Goal: Task Accomplishment & Management: Complete application form

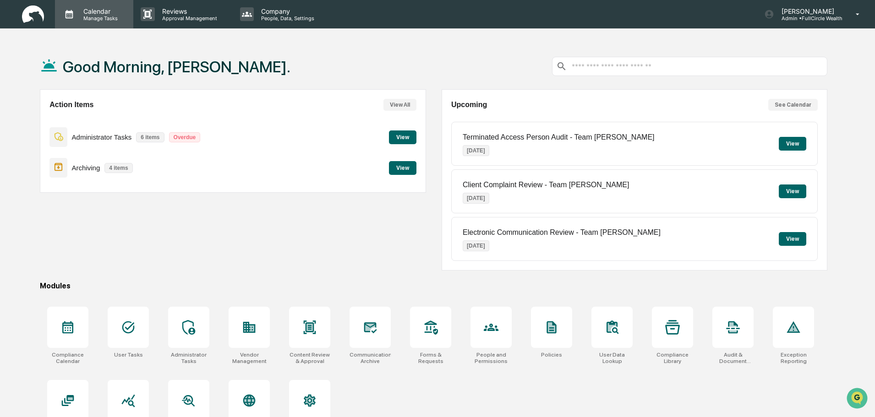
click at [99, 16] on p "Manage Tasks" at bounding box center [99, 18] width 46 height 6
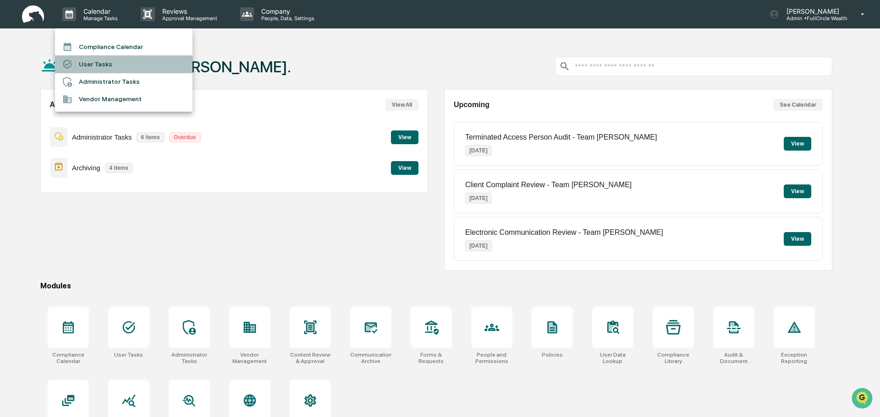
click at [138, 70] on li "User Tasks" at bounding box center [123, 63] width 137 height 17
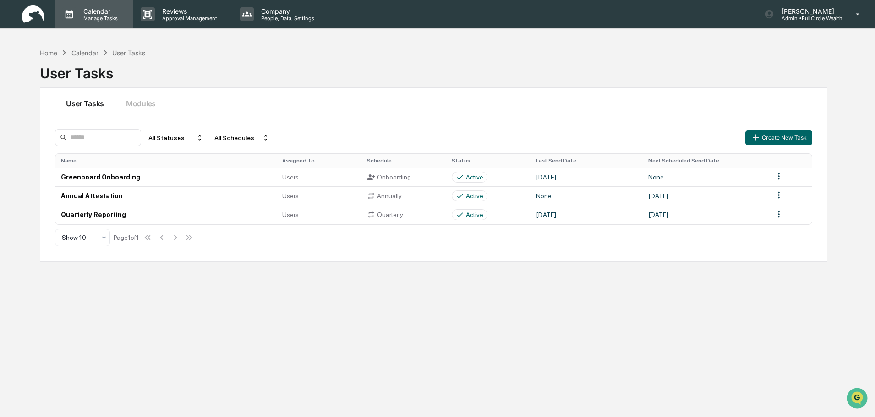
click at [104, 11] on p "Calendar" at bounding box center [99, 11] width 46 height 8
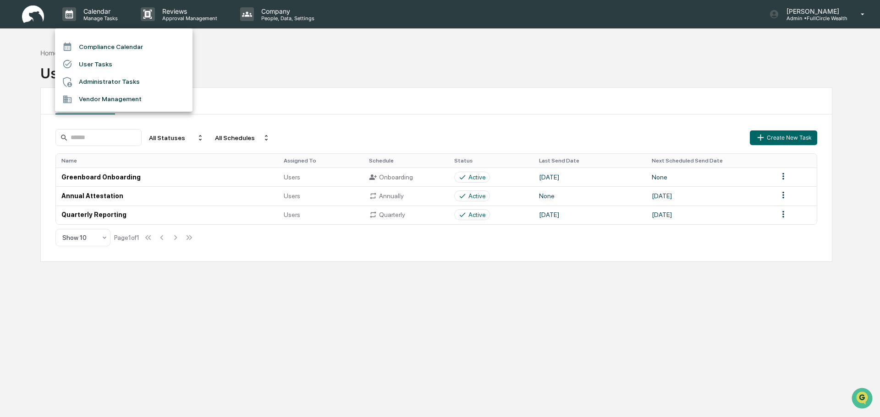
click at [125, 78] on li "Administrator Tasks" at bounding box center [123, 81] width 137 height 17
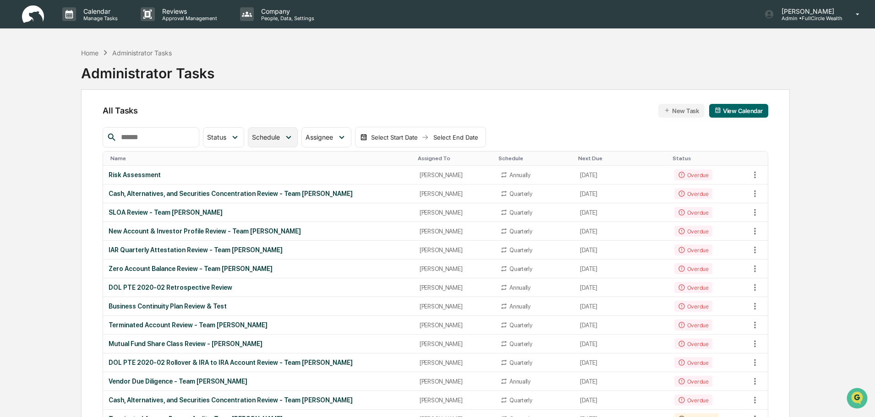
click at [280, 139] on span "Schedule" at bounding box center [266, 137] width 28 height 8
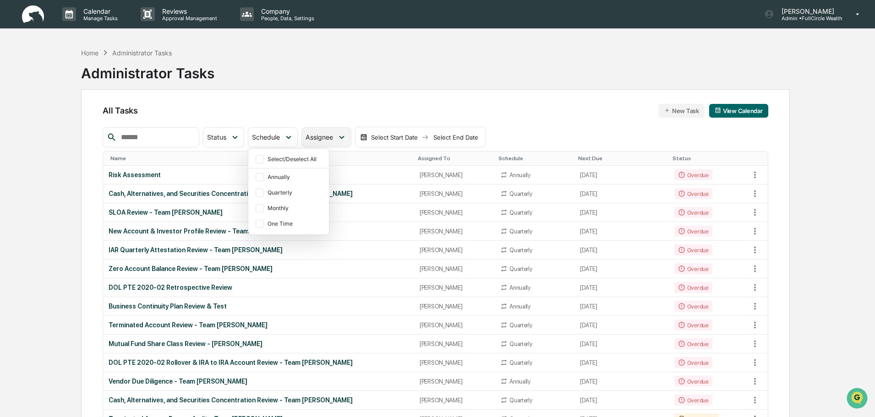
click at [333, 134] on span "Assignee" at bounding box center [319, 137] width 27 height 8
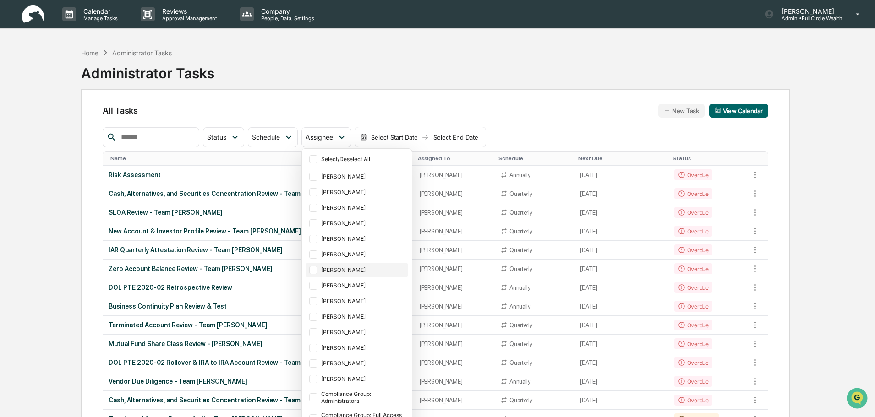
click at [318, 269] on div at bounding box center [313, 270] width 8 height 8
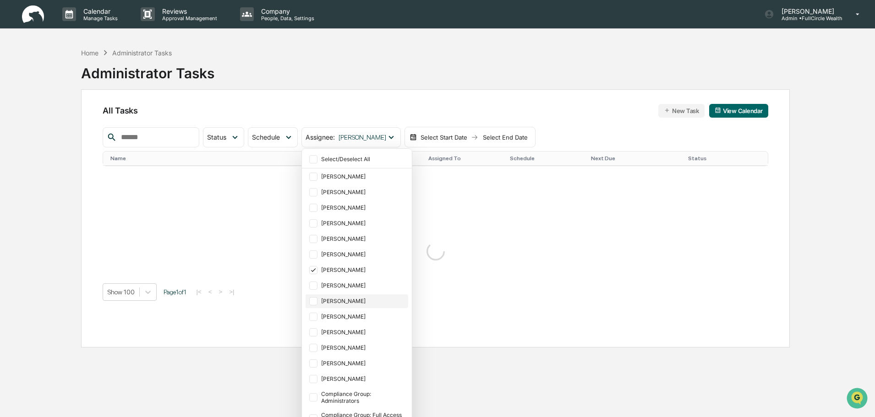
click at [318, 298] on div at bounding box center [313, 301] width 8 height 8
click at [318, 317] on div at bounding box center [313, 317] width 8 height 8
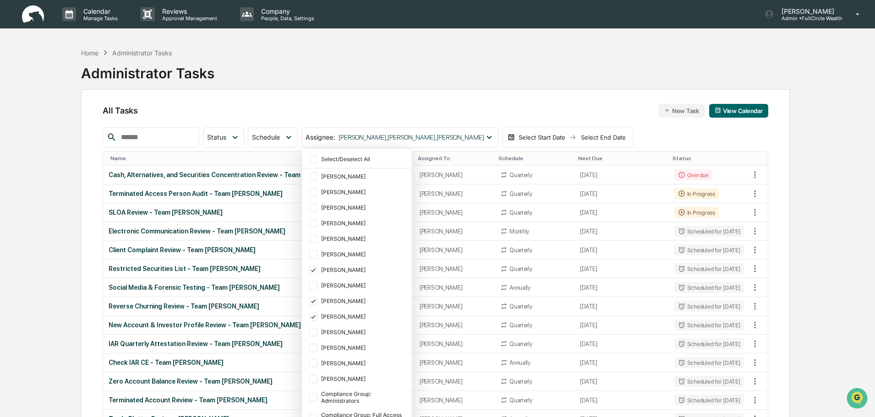
click at [458, 59] on div "Home Administrator Tasks Administrator Tasks" at bounding box center [435, 67] width 709 height 46
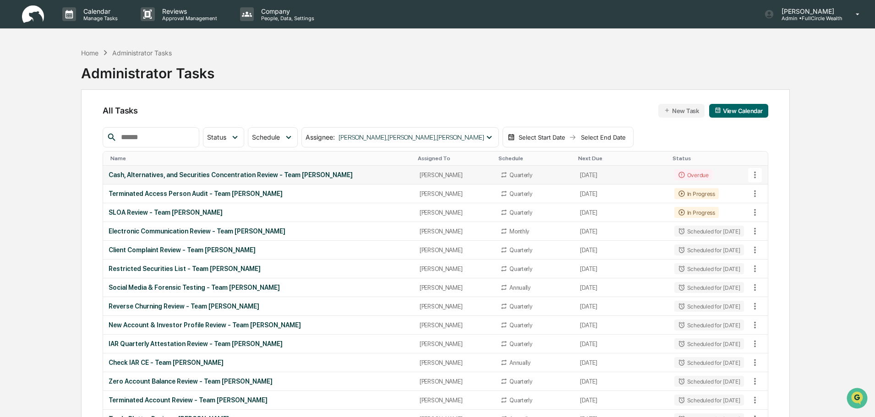
click at [313, 177] on div "Cash, Alternatives, and Securities Concentration Review - Team [PERSON_NAME]" at bounding box center [259, 174] width 300 height 7
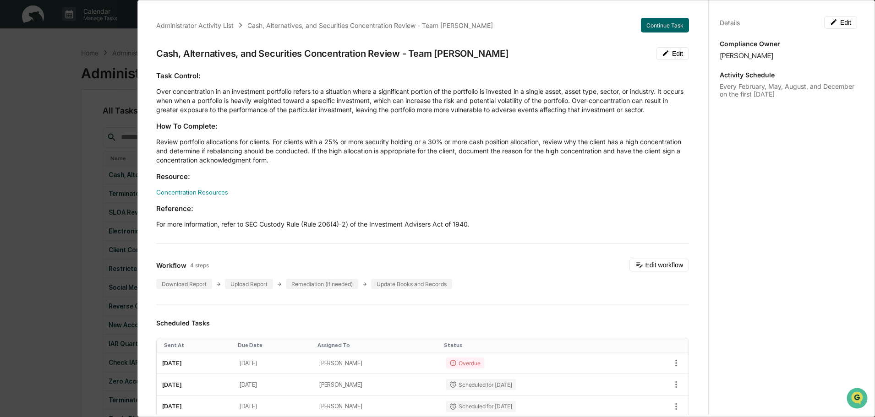
drag, startPoint x: 398, startPoint y: 180, endPoint x: 460, endPoint y: 171, distance: 62.9
click at [406, 178] on h3 "Resource:" at bounding box center [422, 177] width 533 height 10
click at [659, 26] on button "Continue Task" at bounding box center [665, 25] width 48 height 15
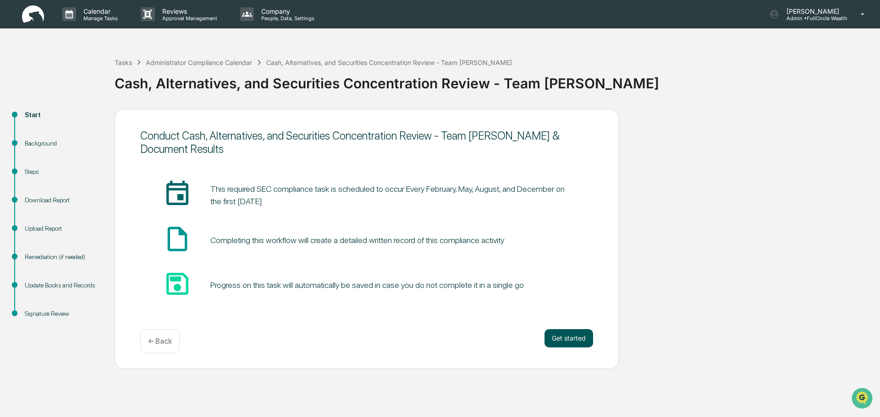
click at [567, 343] on button "Get started" at bounding box center [568, 338] width 49 height 18
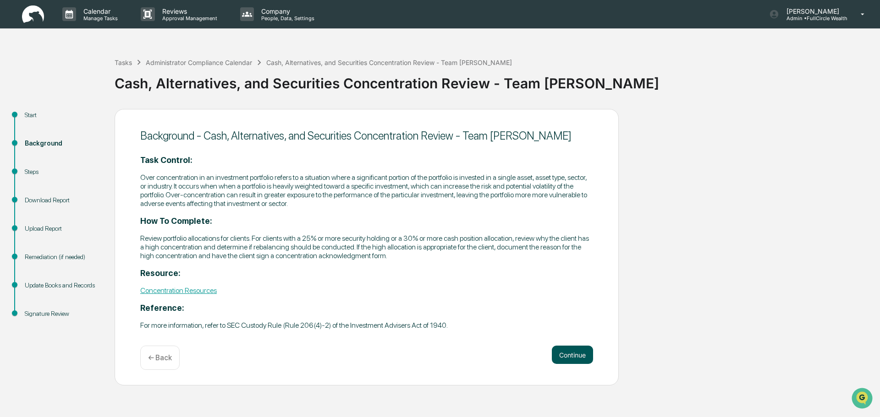
click at [575, 351] on button "Continue" at bounding box center [572, 355] width 41 height 18
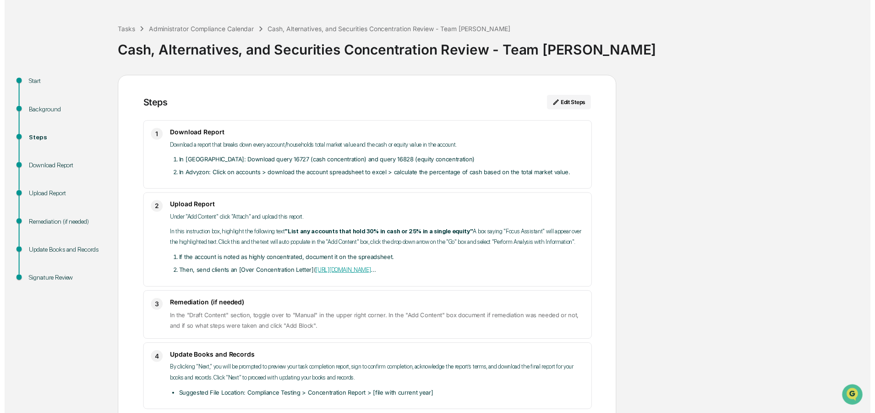
scroll to position [78, 0]
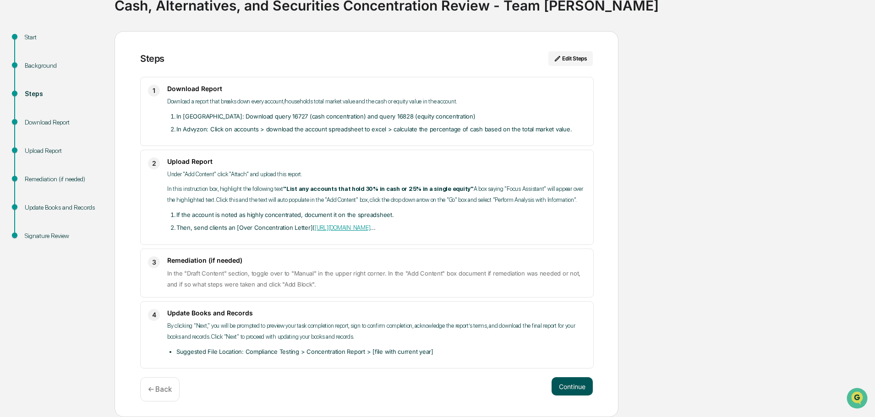
click at [576, 387] on button "Continue" at bounding box center [572, 387] width 41 height 18
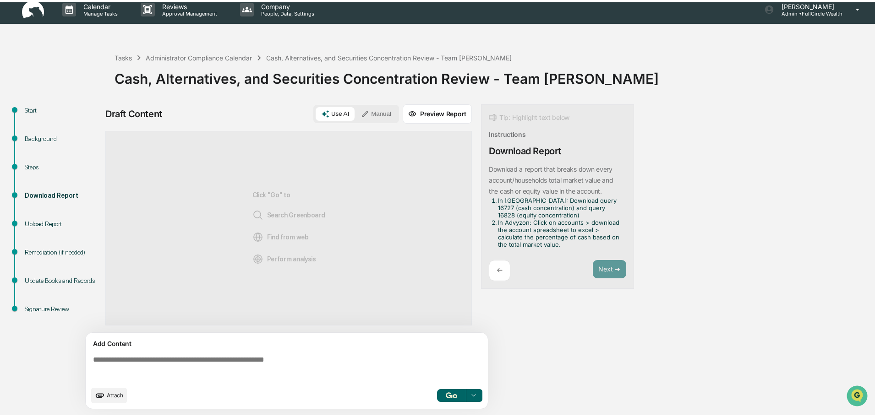
scroll to position [7, 0]
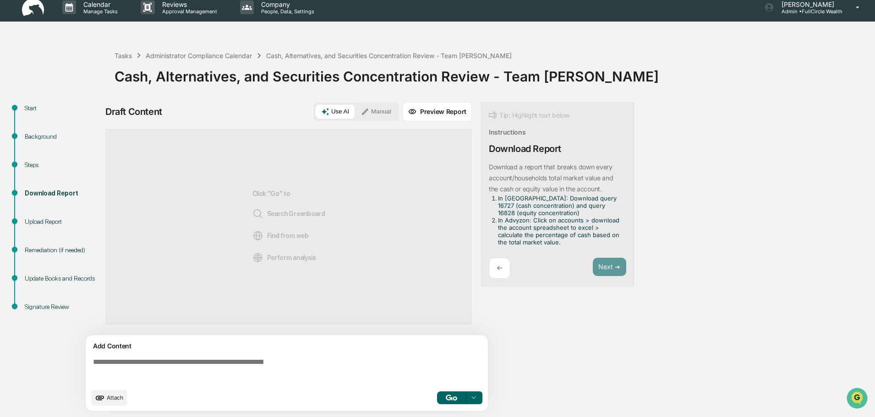
click at [373, 112] on button "Manual" at bounding box center [376, 112] width 41 height 14
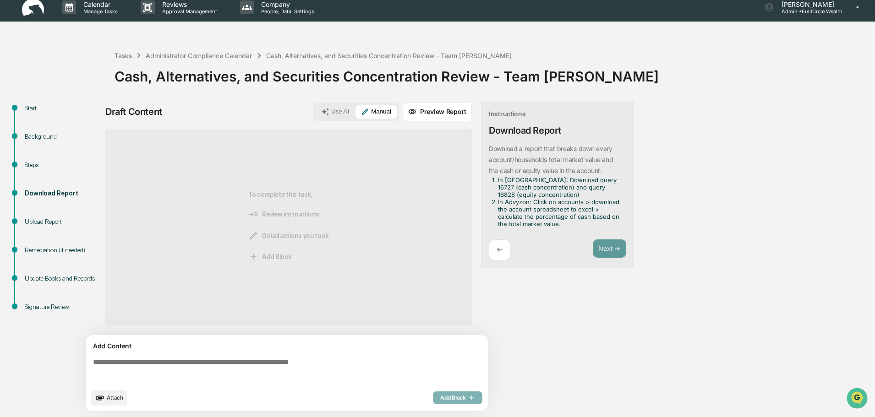
drag, startPoint x: 568, startPoint y: 314, endPoint x: 484, endPoint y: 339, distance: 87.6
click at [554, 321] on div "Draft Content Use AI Manual Preview Report Sources To complete this task, Revie…" at bounding box center [361, 259] width 513 height 315
click at [536, 298] on div "Draft Content Use AI Manual Preview Report Sources To complete this task, Revie…" at bounding box center [361, 259] width 513 height 315
click at [285, 364] on textarea at bounding box center [288, 371] width 399 height 33
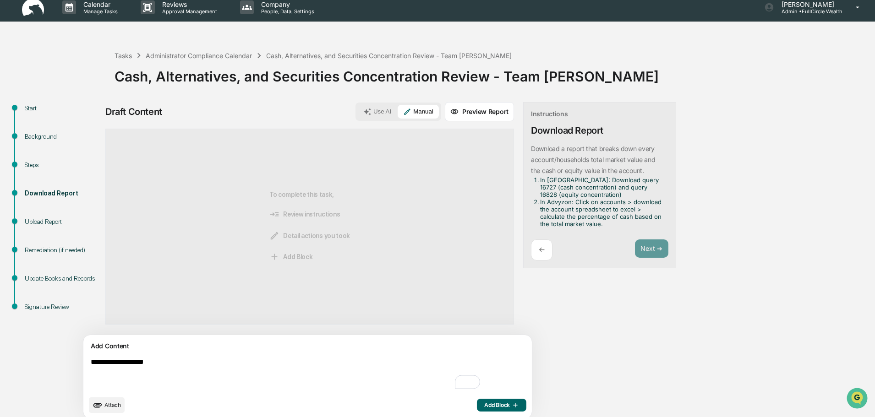
type textarea "**********"
click at [484, 404] on span "Add Block" at bounding box center [501, 405] width 35 height 7
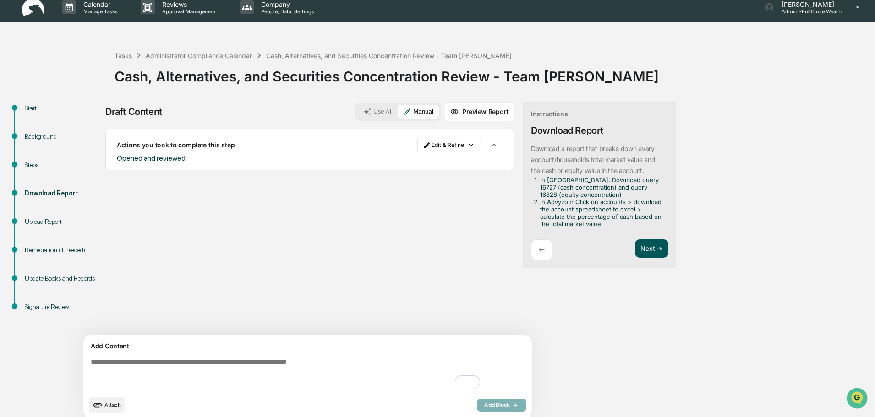
click at [635, 247] on button "Next ➔" at bounding box center [651, 249] width 33 height 19
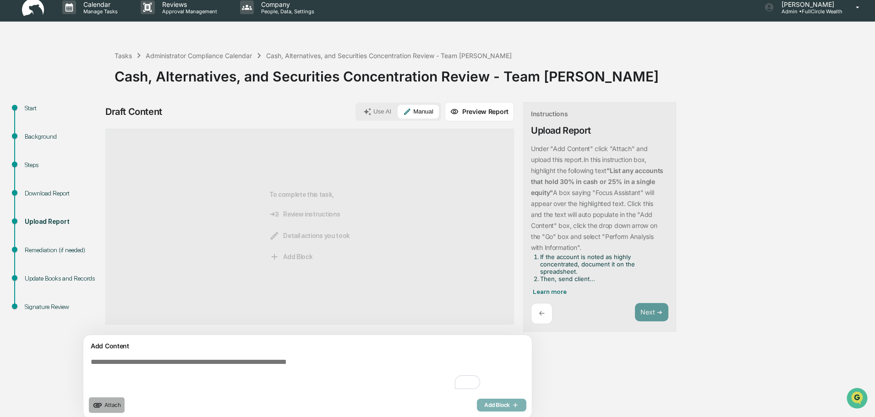
click at [103, 405] on icon "upload document" at bounding box center [98, 405] width 10 height 10
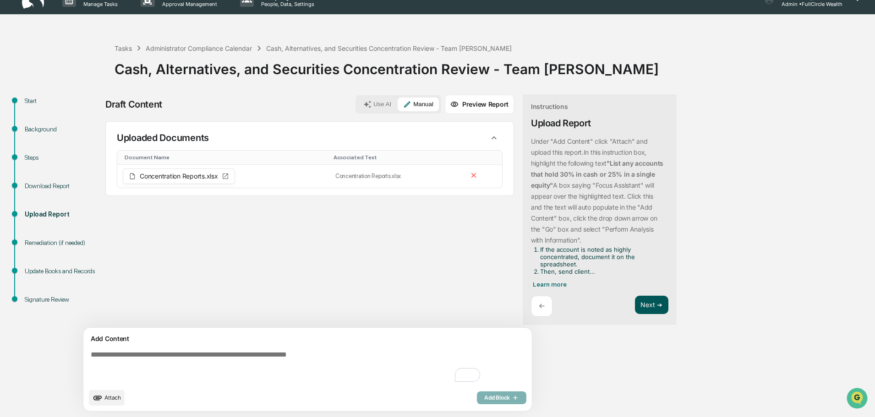
click at [635, 307] on button "Next ➔" at bounding box center [651, 305] width 33 height 19
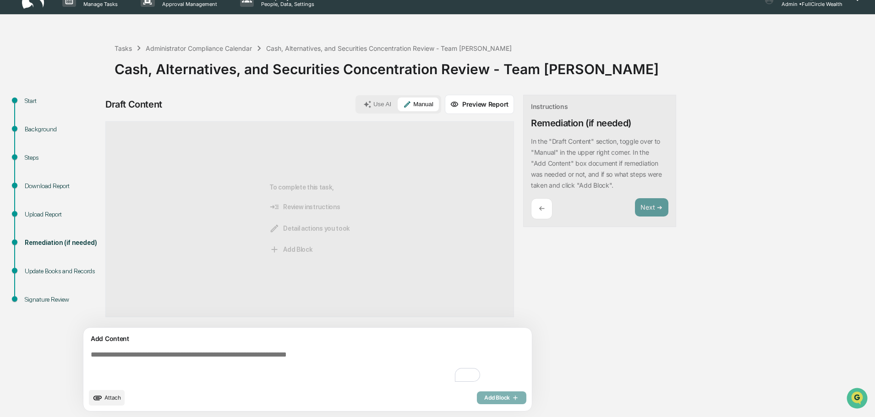
click at [304, 363] on textarea "To enrich screen reader interactions, please activate Accessibility in Grammarl…" at bounding box center [286, 367] width 399 height 40
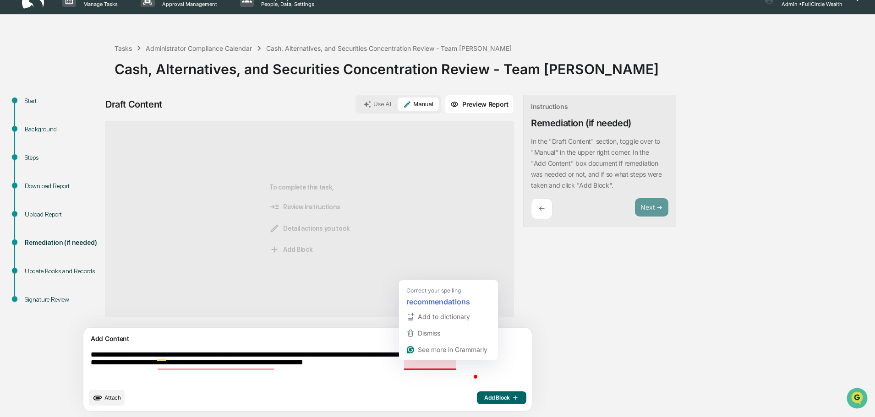
click at [448, 365] on textarea "**********" at bounding box center [286, 367] width 399 height 40
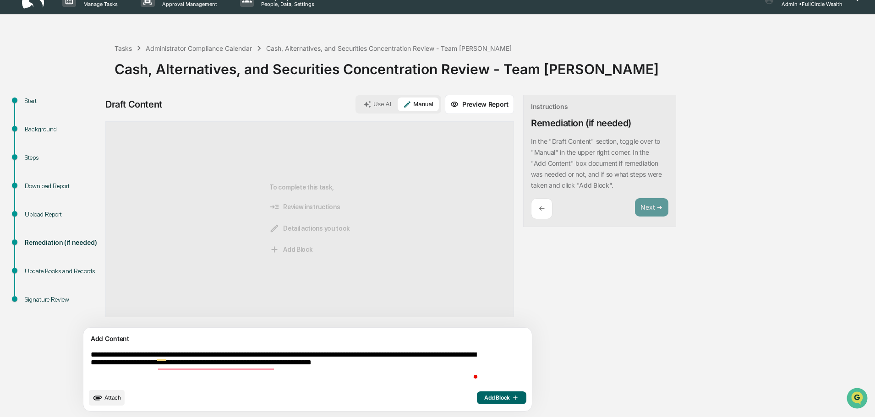
type textarea "**********"
click at [477, 402] on button "Add Block" at bounding box center [501, 398] width 49 height 13
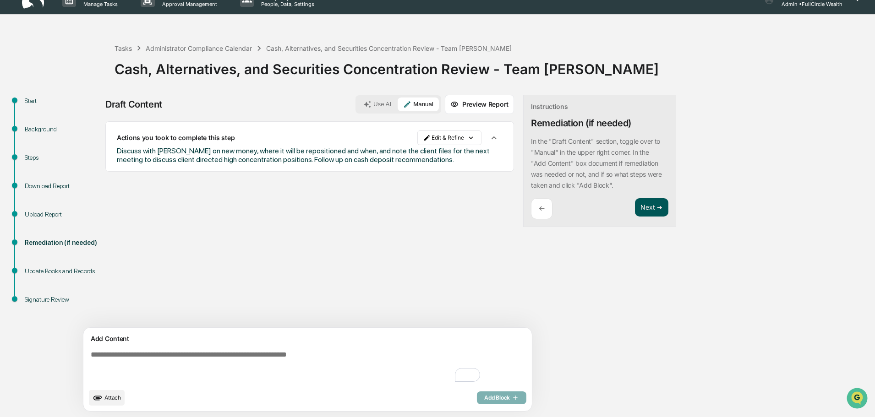
click at [635, 207] on button "Next ➔" at bounding box center [651, 207] width 33 height 19
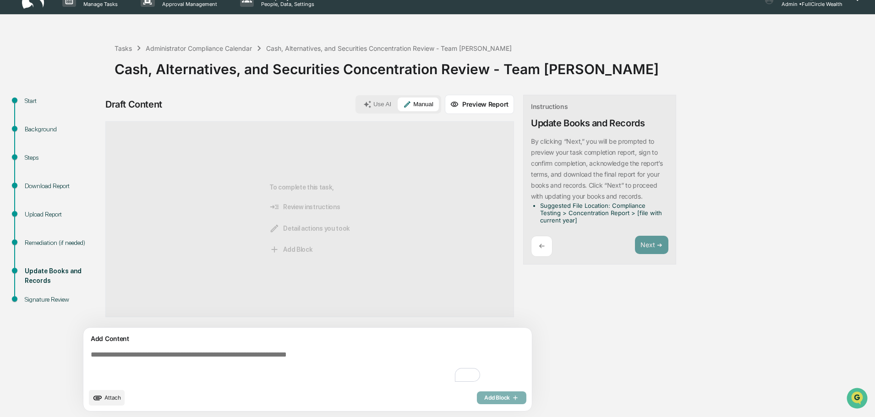
click at [302, 370] on textarea "To enrich screen reader interactions, please activate Accessibility in Grammarl…" at bounding box center [286, 367] width 399 height 40
type textarea "*****"
click at [484, 399] on span "Add Block" at bounding box center [501, 398] width 35 height 7
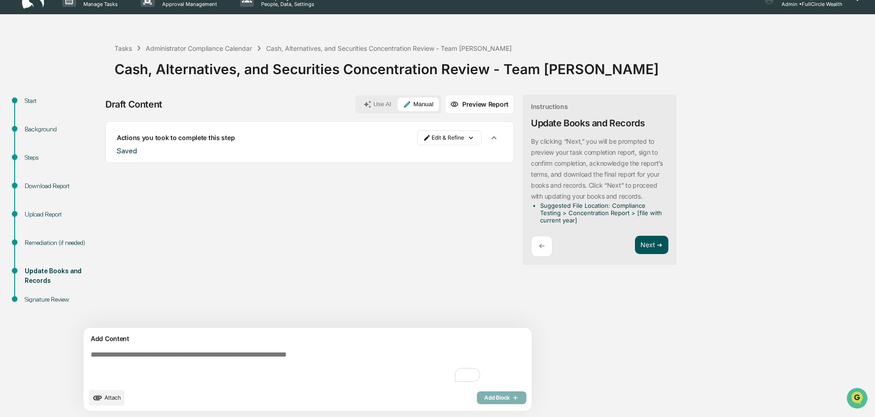
click at [635, 243] on button "Next ➔" at bounding box center [651, 245] width 33 height 19
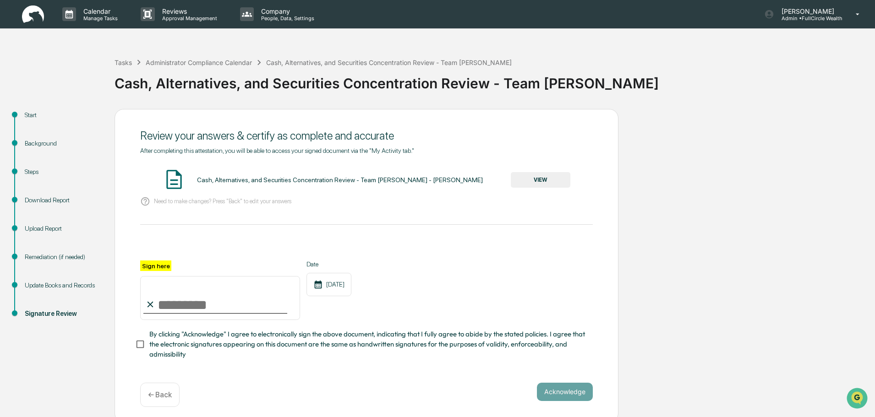
click at [225, 309] on input "Sign here" at bounding box center [220, 298] width 160 height 44
click at [548, 177] on button "VIEW" at bounding box center [541, 180] width 60 height 16
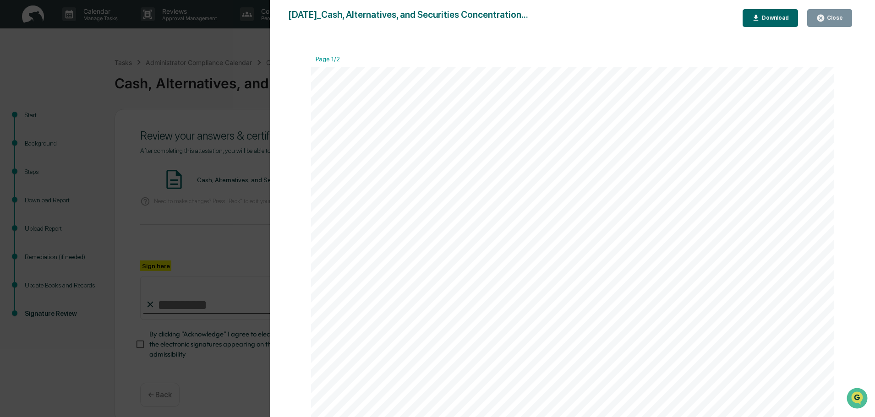
drag, startPoint x: 823, startPoint y: 20, endPoint x: 818, endPoint y: 27, distance: 9.3
click at [823, 20] on icon "button" at bounding box center [820, 18] width 7 height 7
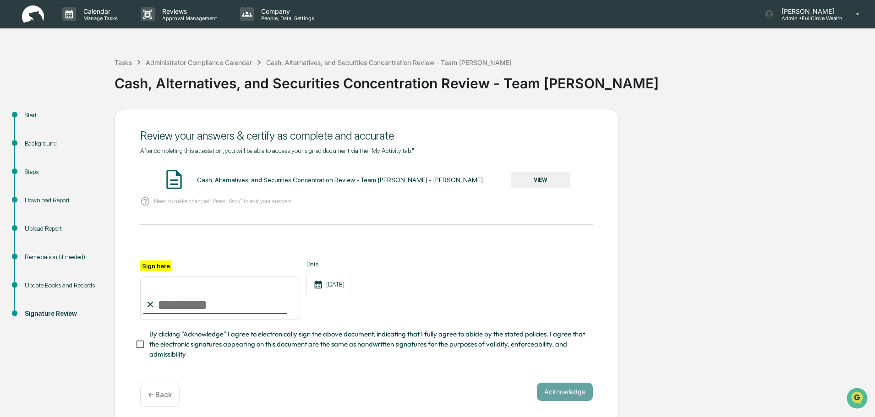
click at [231, 317] on input "Sign here" at bounding box center [220, 298] width 160 height 44
type input "**********"
click at [132, 348] on div "**********" at bounding box center [367, 266] width 504 height 314
click at [564, 398] on button "Acknowledge" at bounding box center [565, 392] width 56 height 18
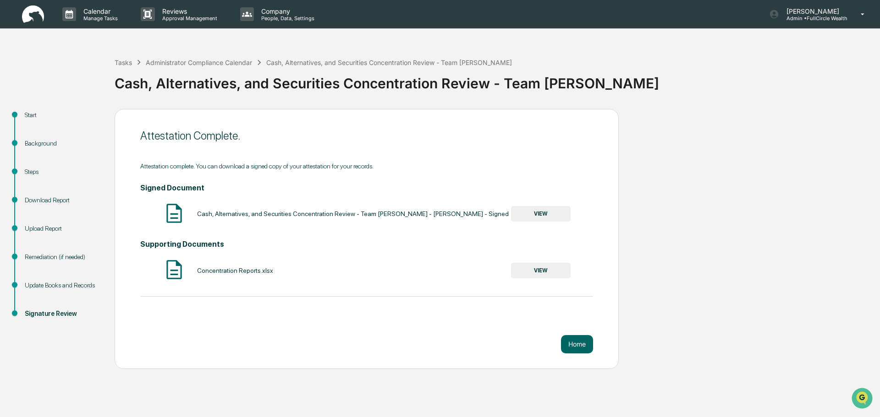
click at [536, 217] on button "VIEW" at bounding box center [541, 214] width 60 height 16
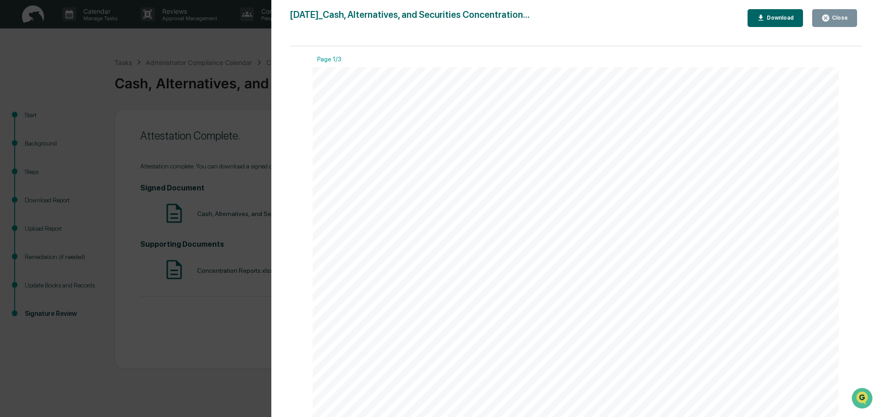
click at [773, 20] on div "Download" at bounding box center [779, 18] width 29 height 6
click at [842, 22] on button "Close" at bounding box center [834, 18] width 45 height 18
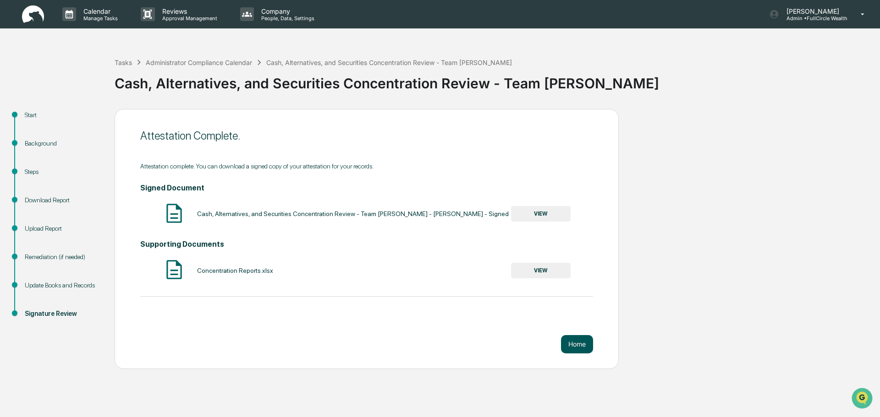
click at [573, 346] on button "Home" at bounding box center [577, 344] width 32 height 18
